Goal: Navigation & Orientation: Find specific page/section

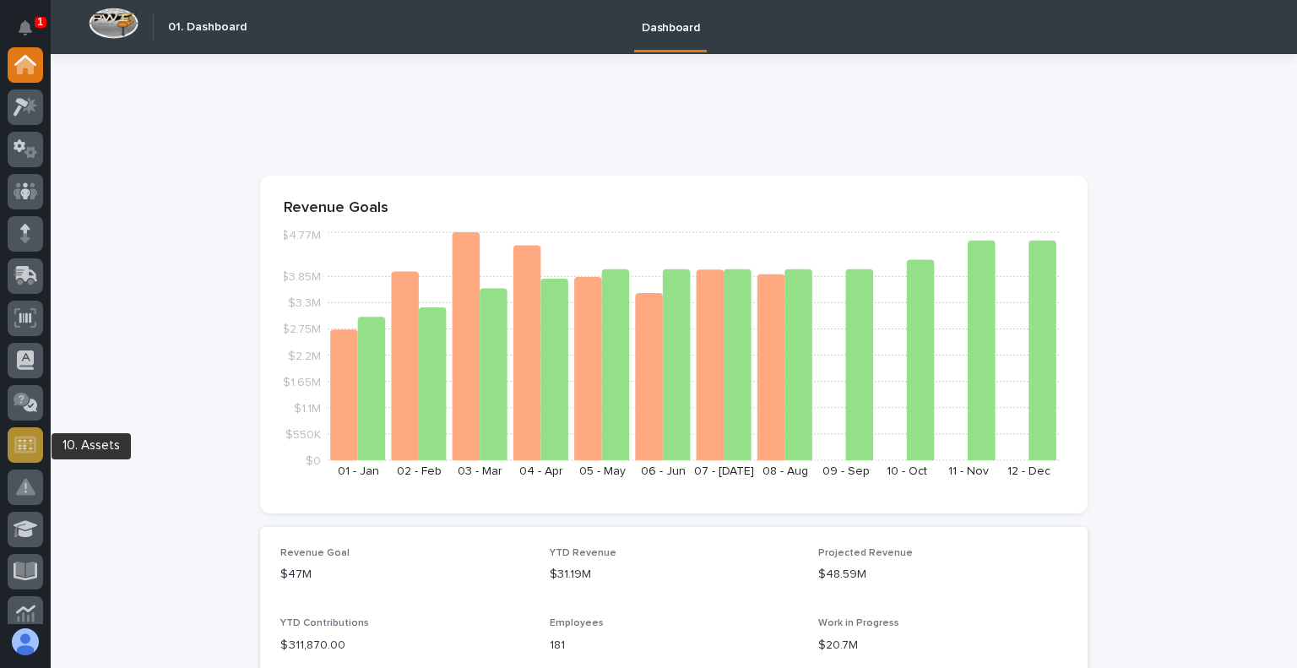
click at [27, 438] on icon at bounding box center [25, 444] width 22 height 19
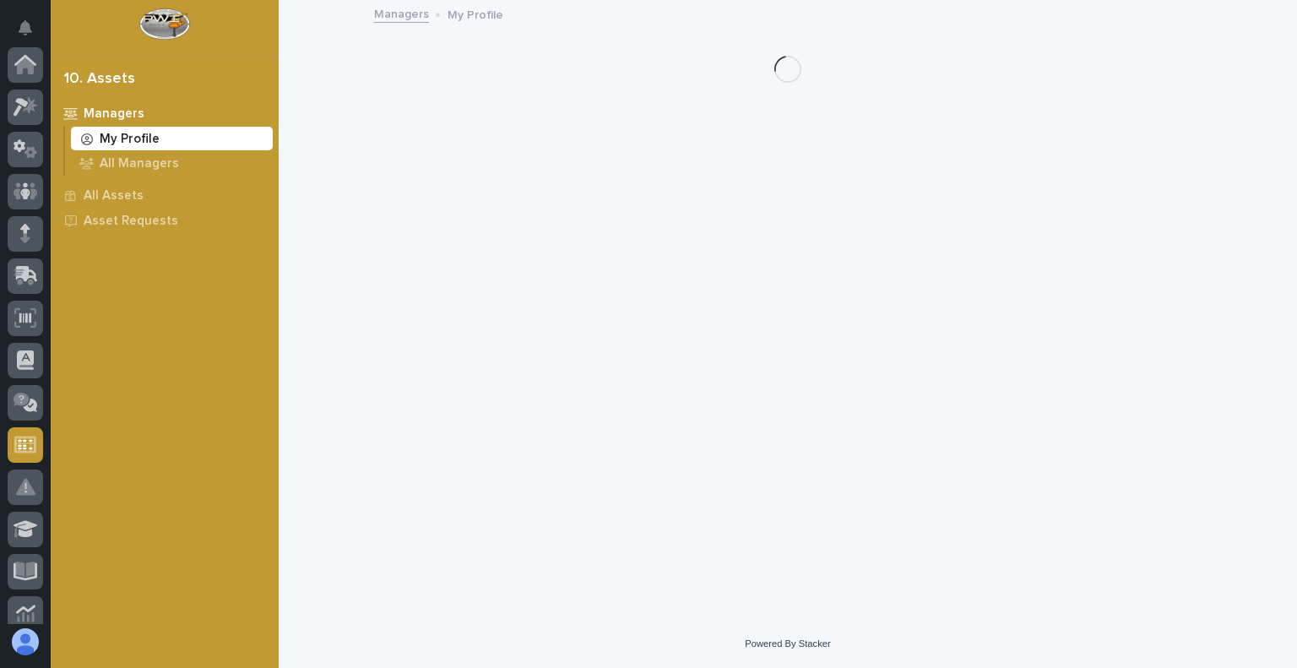
scroll to position [380, 0]
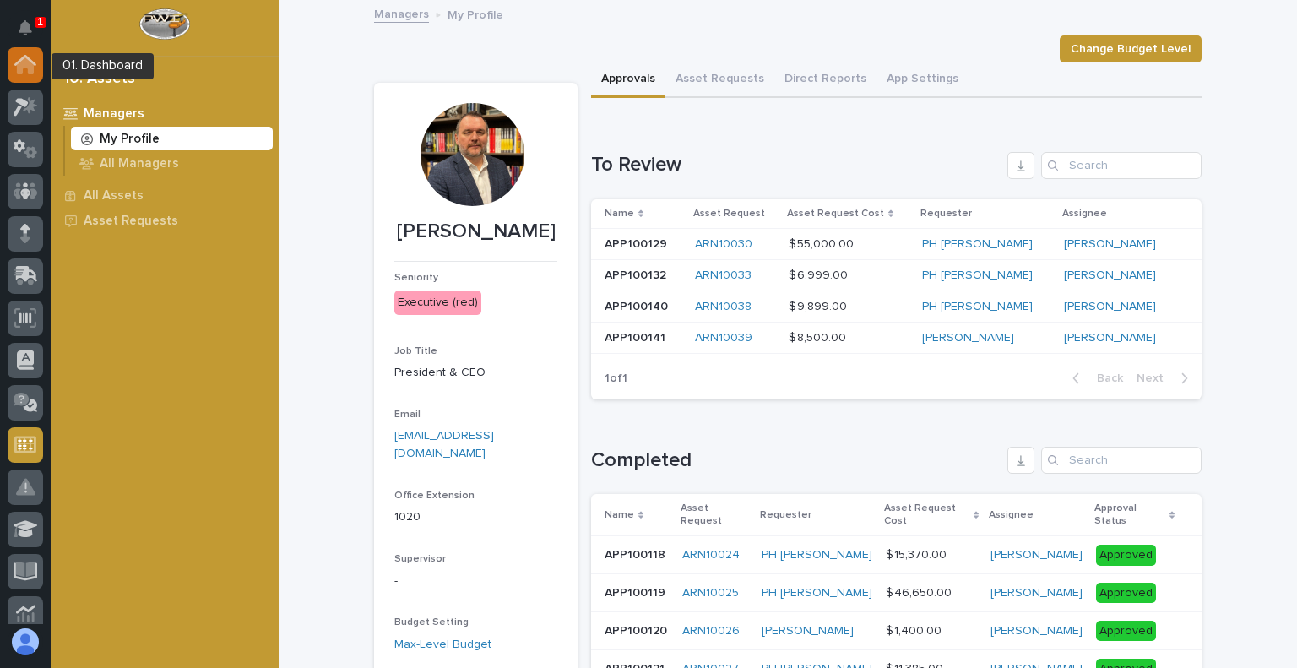
click at [17, 68] on icon at bounding box center [25, 65] width 17 height 17
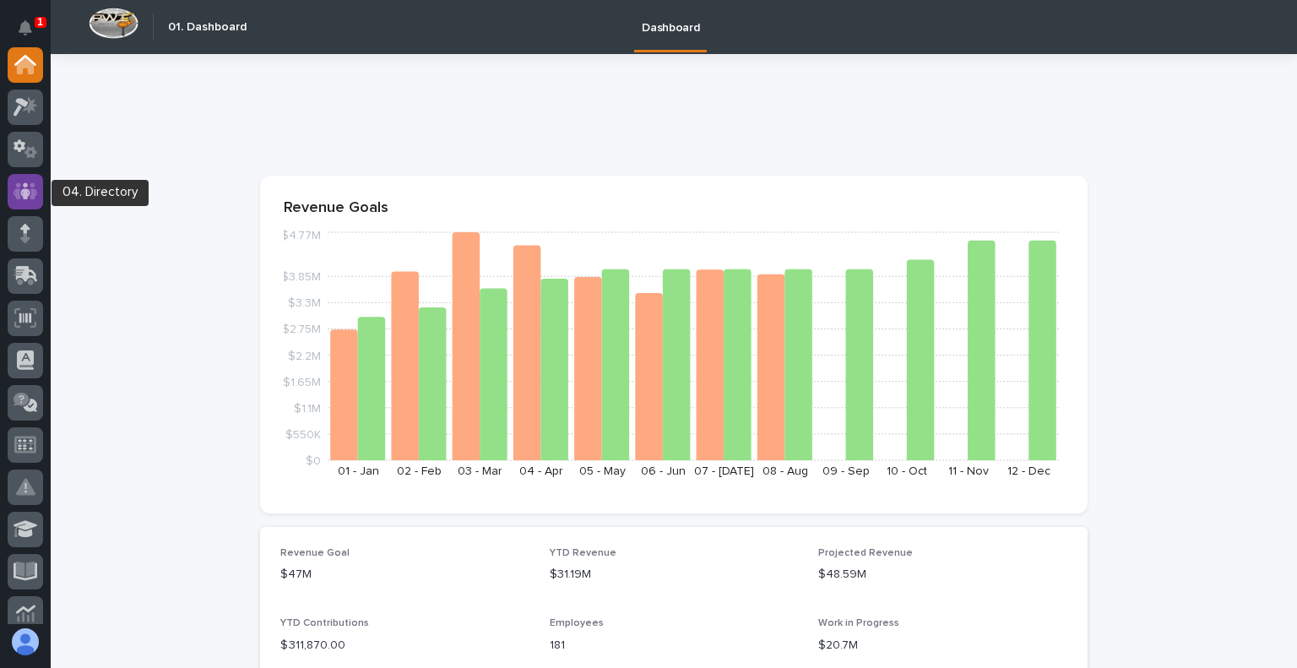
click at [27, 185] on icon at bounding box center [25, 190] width 10 height 17
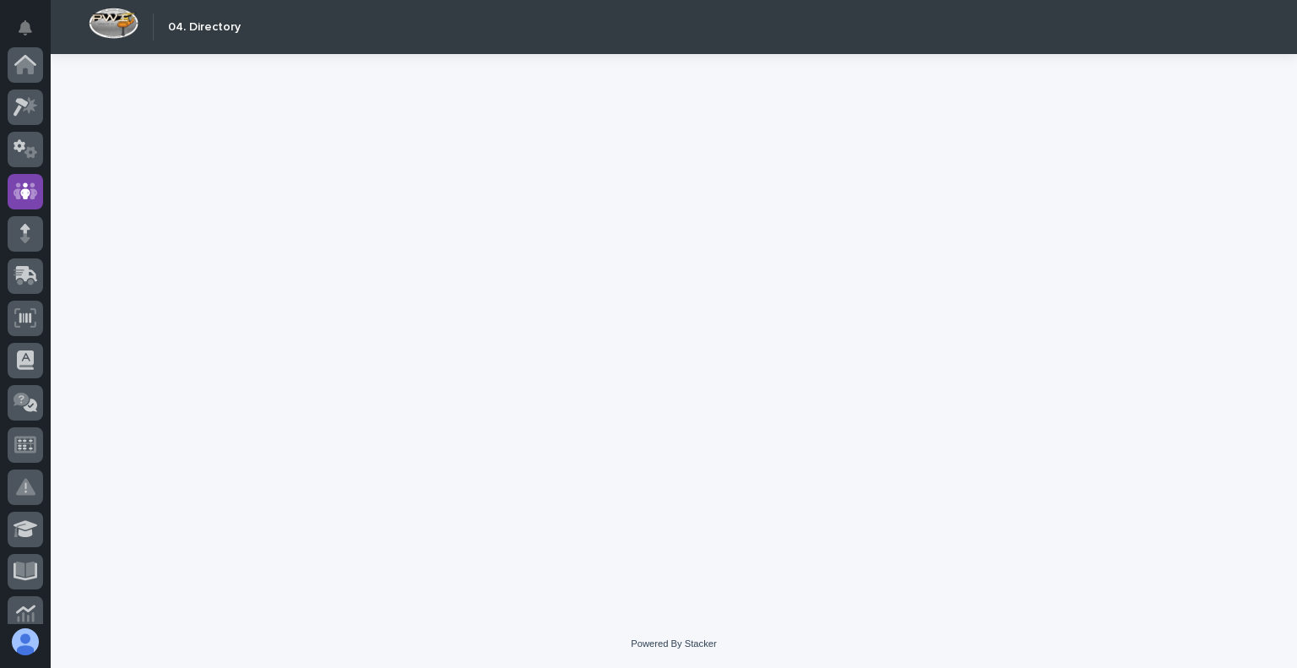
scroll to position [127, 0]
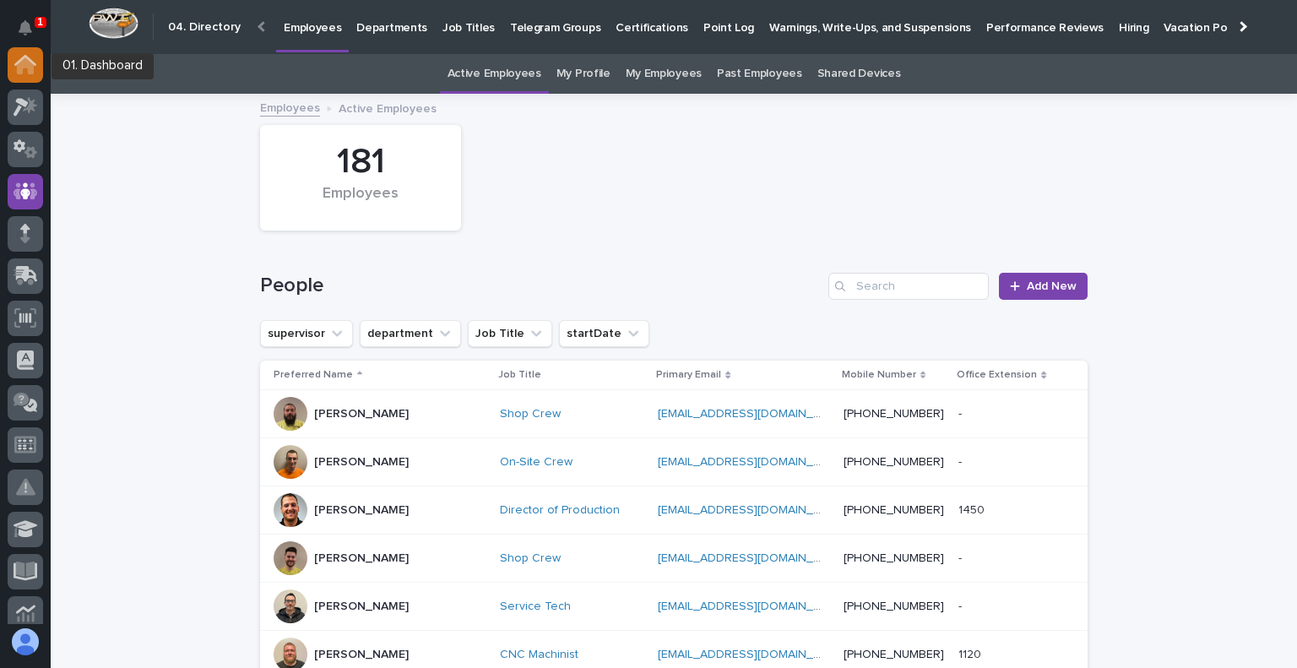
click at [24, 67] on icon at bounding box center [25, 65] width 17 height 17
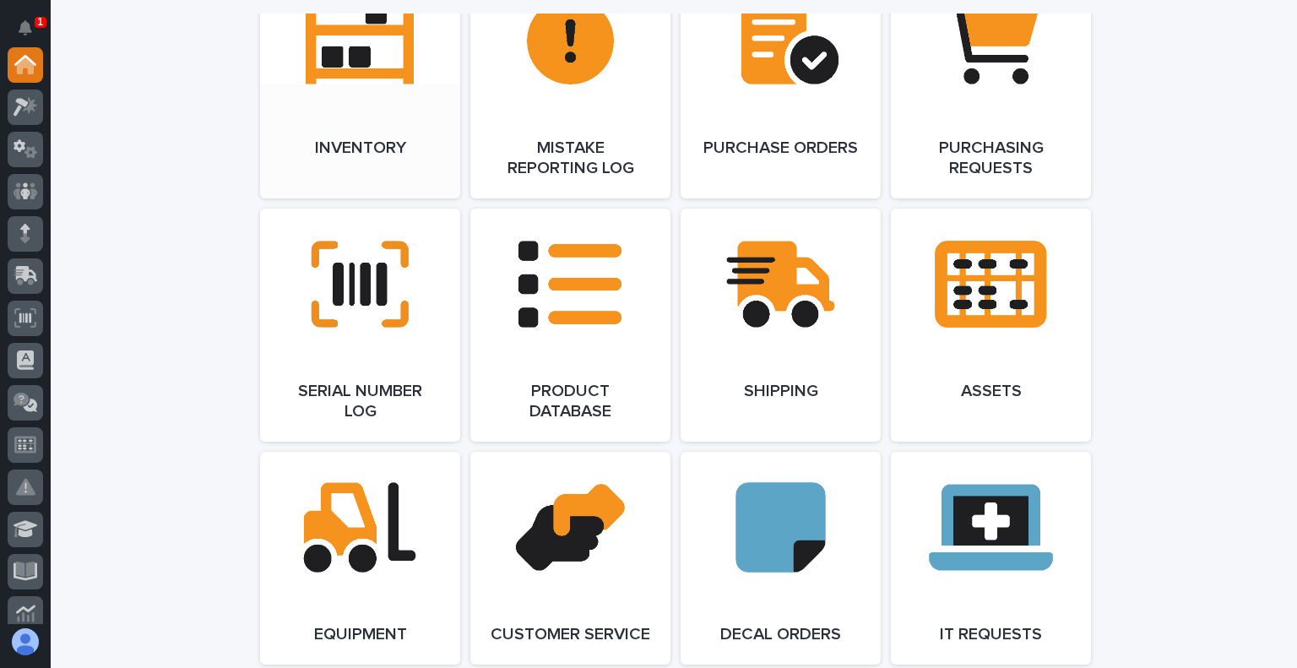
scroll to position [2027, 0]
